Goal: Find specific page/section

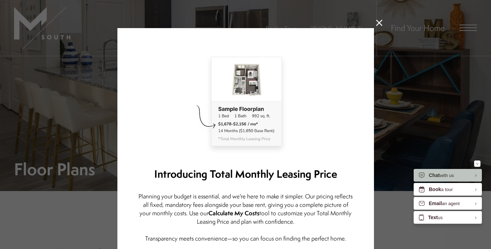
click at [380, 23] on icon at bounding box center [379, 23] width 6 height 6
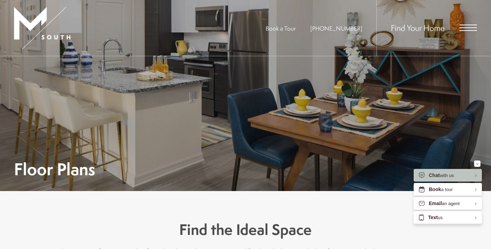
click at [468, 30] on span "Open Menu" at bounding box center [468, 30] width 18 height 1
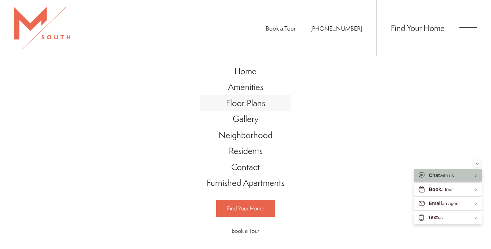
click at [243, 100] on span "Floor Plans" at bounding box center [245, 103] width 39 height 12
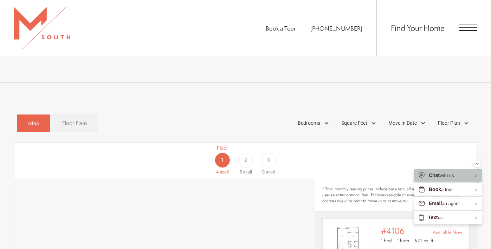
scroll to position [348, 0]
click at [74, 115] on link "Floor Plans" at bounding box center [74, 123] width 47 height 17
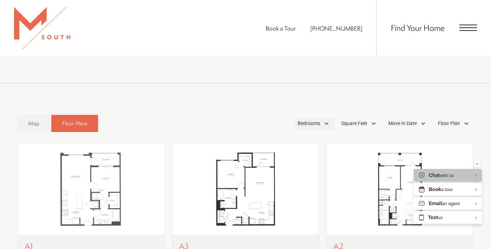
click at [317, 120] on span "Bedrooms" at bounding box center [309, 123] width 22 height 7
click at [308, 139] on span "1 Bedroom" at bounding box center [300, 143] width 35 height 8
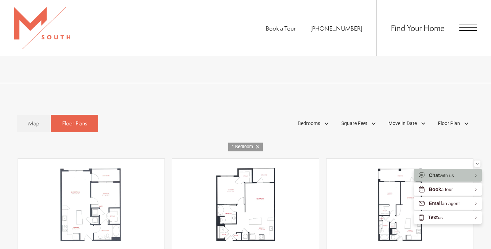
click at [251, 111] on div "Map Floor Plans 1 Bedrooms 1 Bedroom 2 Bedroom Clear" at bounding box center [245, 123] width 457 height 24
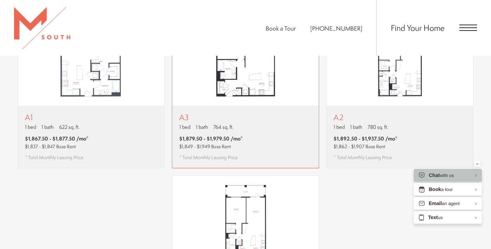
scroll to position [493, 0]
